Goal: Find specific page/section

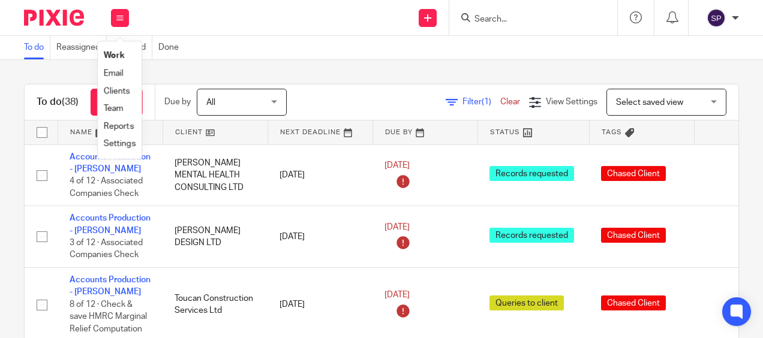
click at [519, 19] on input "Search" at bounding box center [527, 19] width 108 height 11
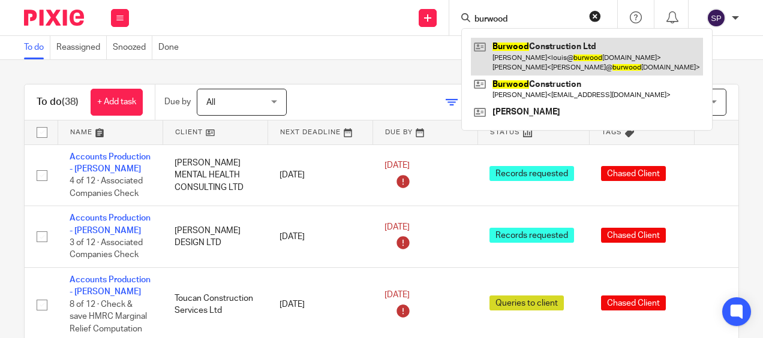
type input "burwood"
click at [541, 56] on link at bounding box center [587, 56] width 232 height 37
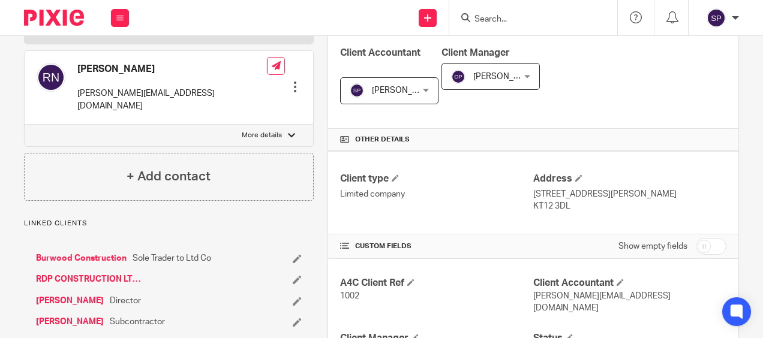
scroll to position [180, 0]
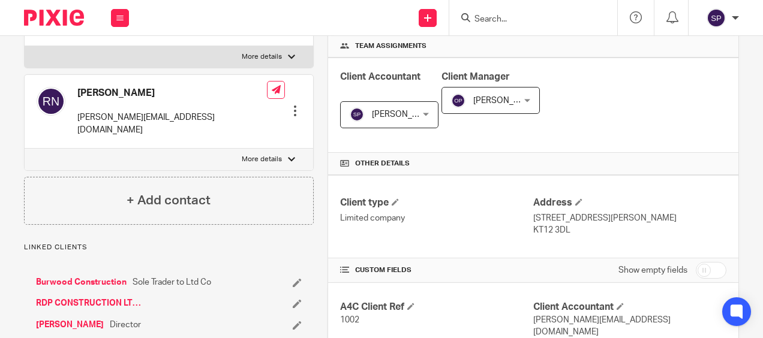
click at [184, 104] on div "[PERSON_NAME] [PERSON_NAME][EMAIL_ADDRESS][DOMAIN_NAME]" at bounding box center [172, 111] width 190 height 49
click at [289, 105] on div at bounding box center [295, 111] width 12 height 12
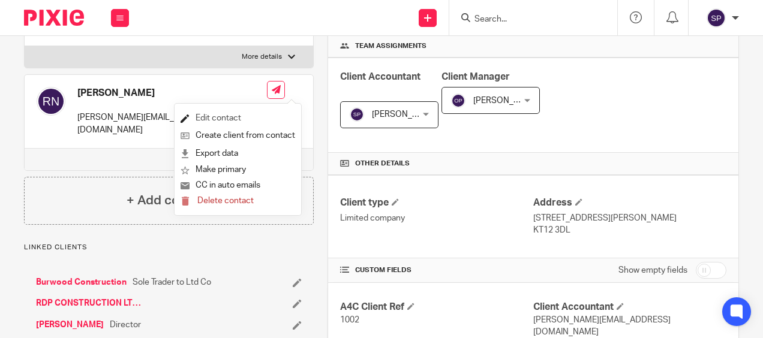
click at [226, 115] on link "Edit contact" at bounding box center [238, 118] width 115 height 17
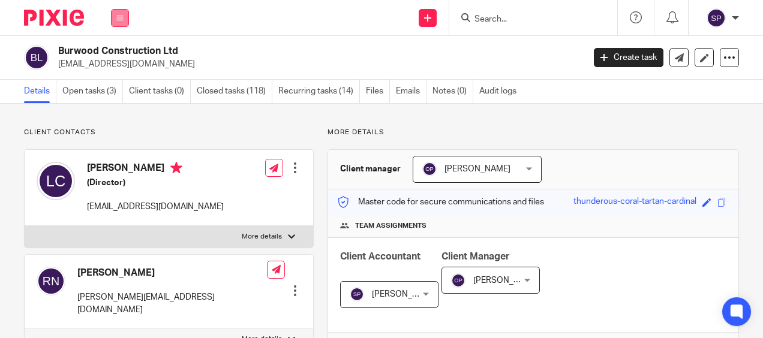
click at [115, 14] on button at bounding box center [120, 18] width 18 height 18
click at [118, 55] on link "Work" at bounding box center [113, 56] width 19 height 8
